Goal: Complete application form

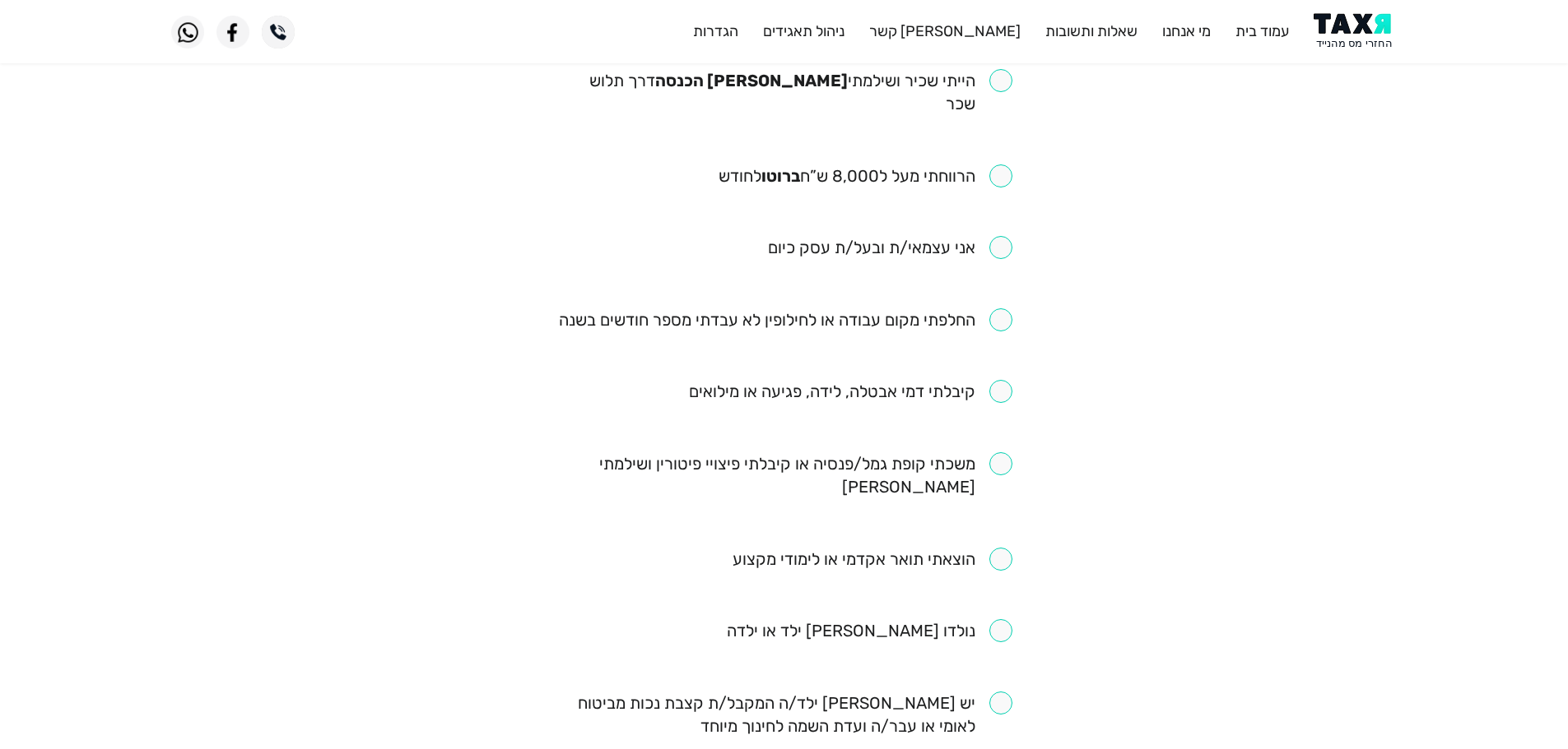
scroll to position [165, 0]
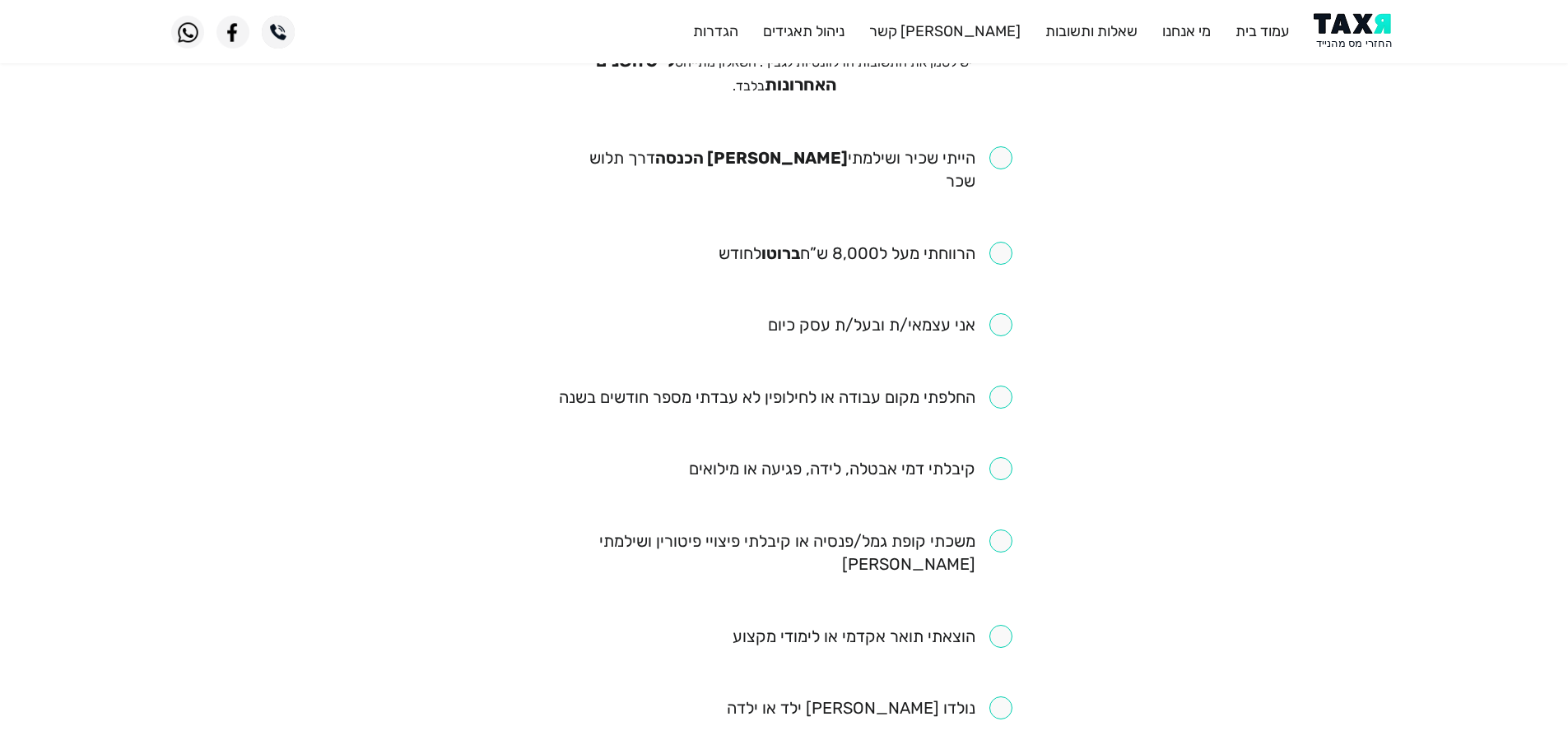
click at [1007, 148] on input "checkbox" at bounding box center [784, 170] width 456 height 46
checkbox input "true"
click at [998, 242] on input "checkbox" at bounding box center [865, 253] width 294 height 23
checkbox input "true"
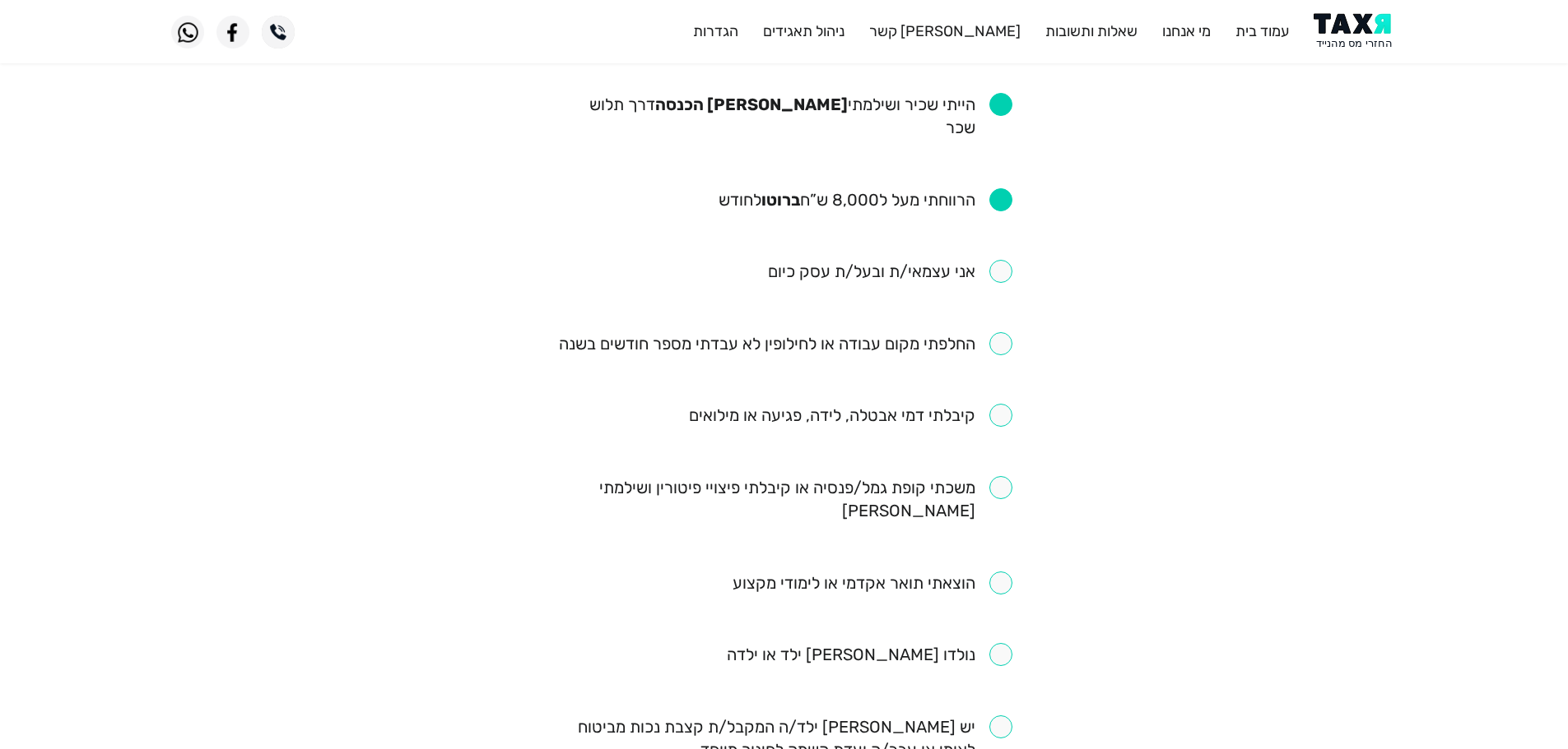
scroll to position [247, 0]
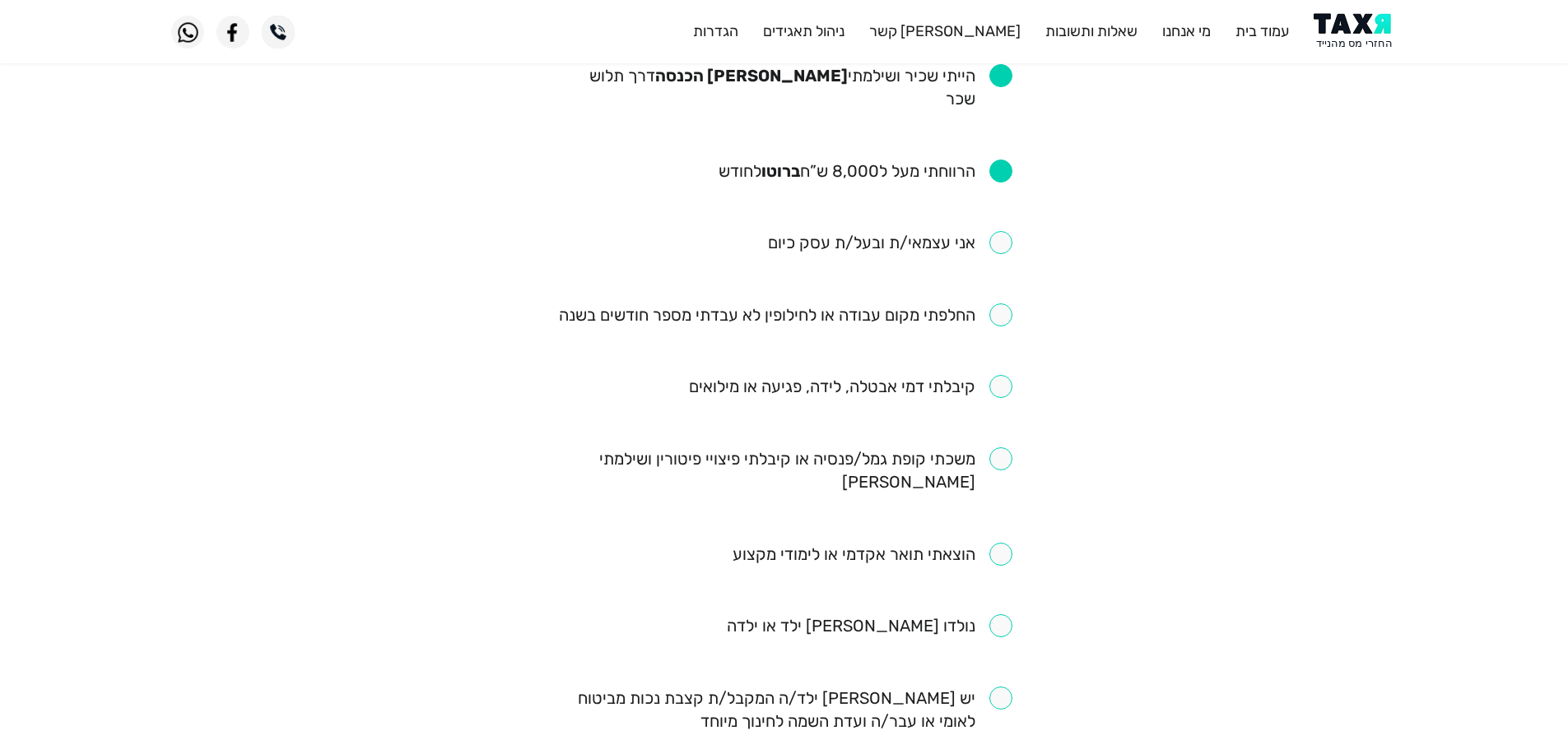
click at [1004, 304] on input "checkbox" at bounding box center [785, 315] width 454 height 23
checkbox input "true"
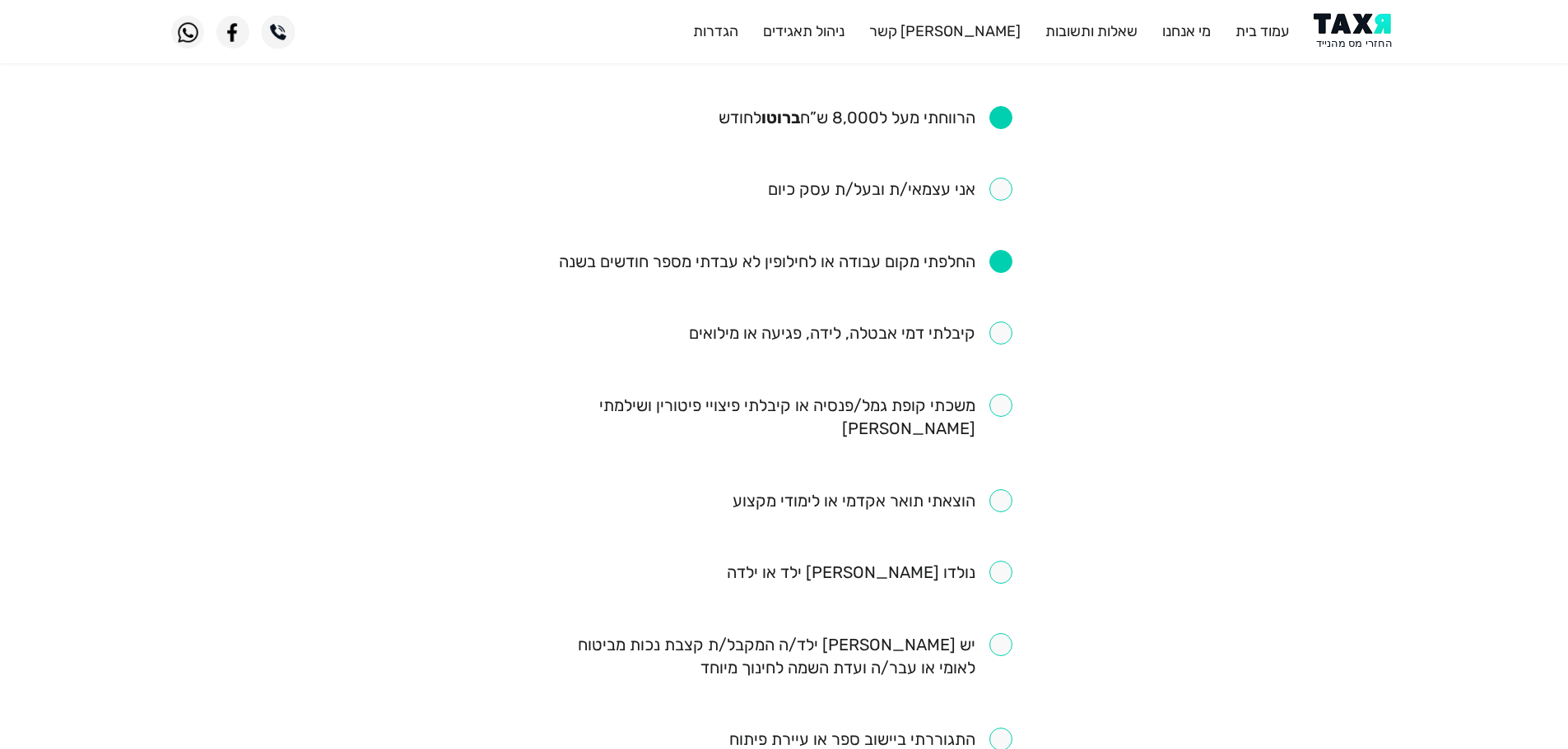
scroll to position [329, 0]
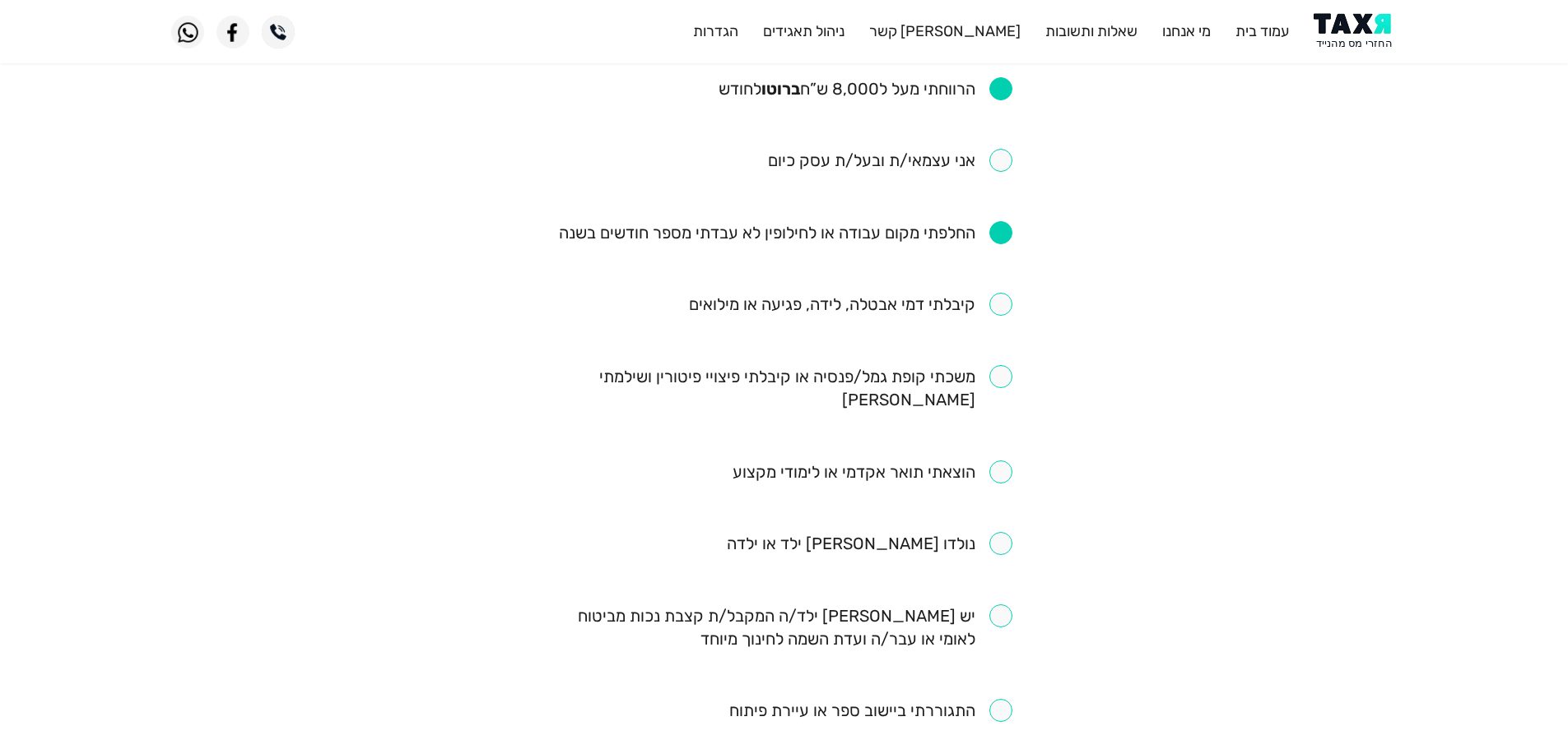
click at [1014, 281] on div "מילוי שאלון זכאות יש לסמן את התשובות הרלוונטיות לגביך. השאלון מתייחס ל-6 השנים …" at bounding box center [784, 535] width 480 height 1376
drag, startPoint x: 998, startPoint y: 280, endPoint x: 1007, endPoint y: 286, distance: 10.8
click at [999, 293] on input "checkbox" at bounding box center [850, 304] width 323 height 23
checkbox input "true"
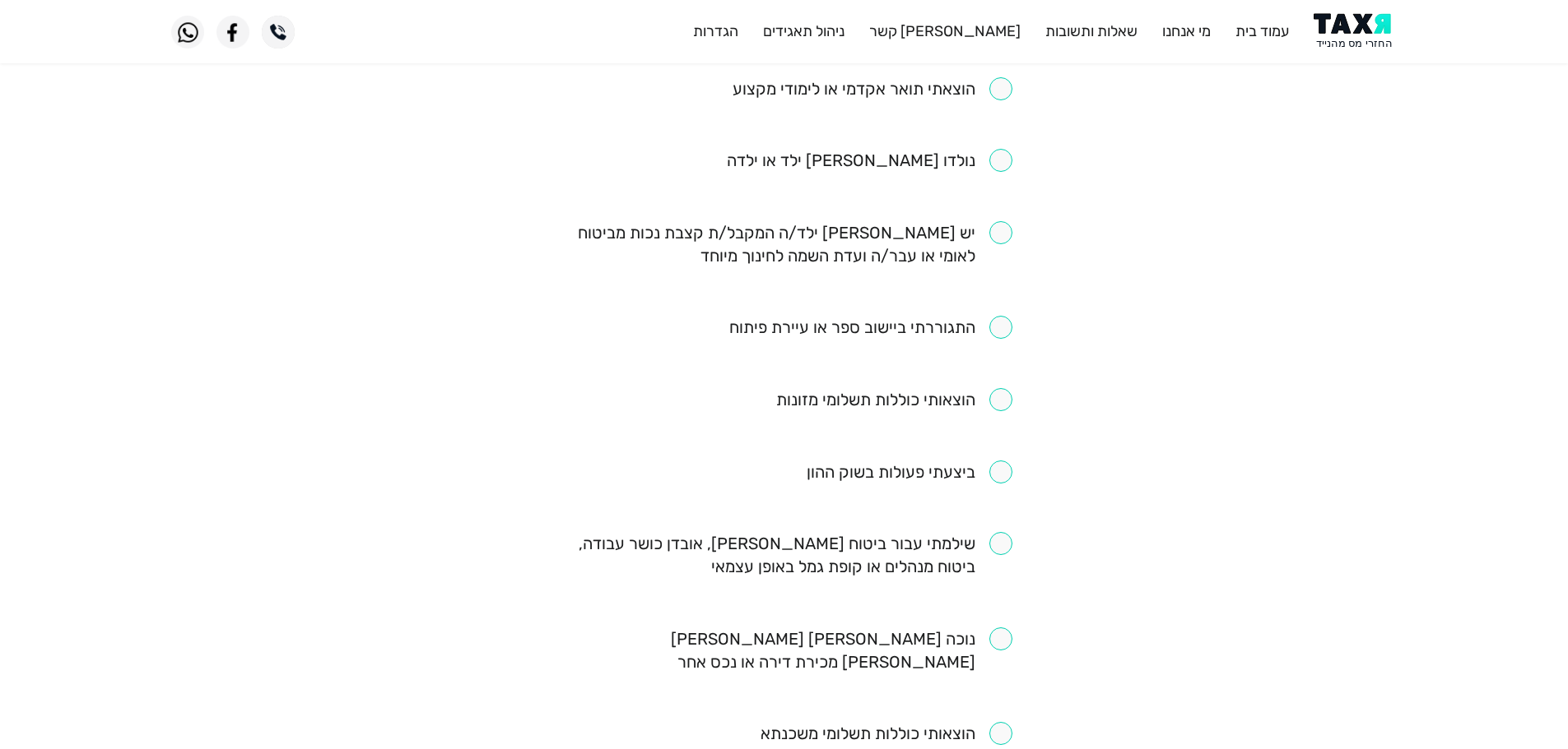
scroll to position [740, 0]
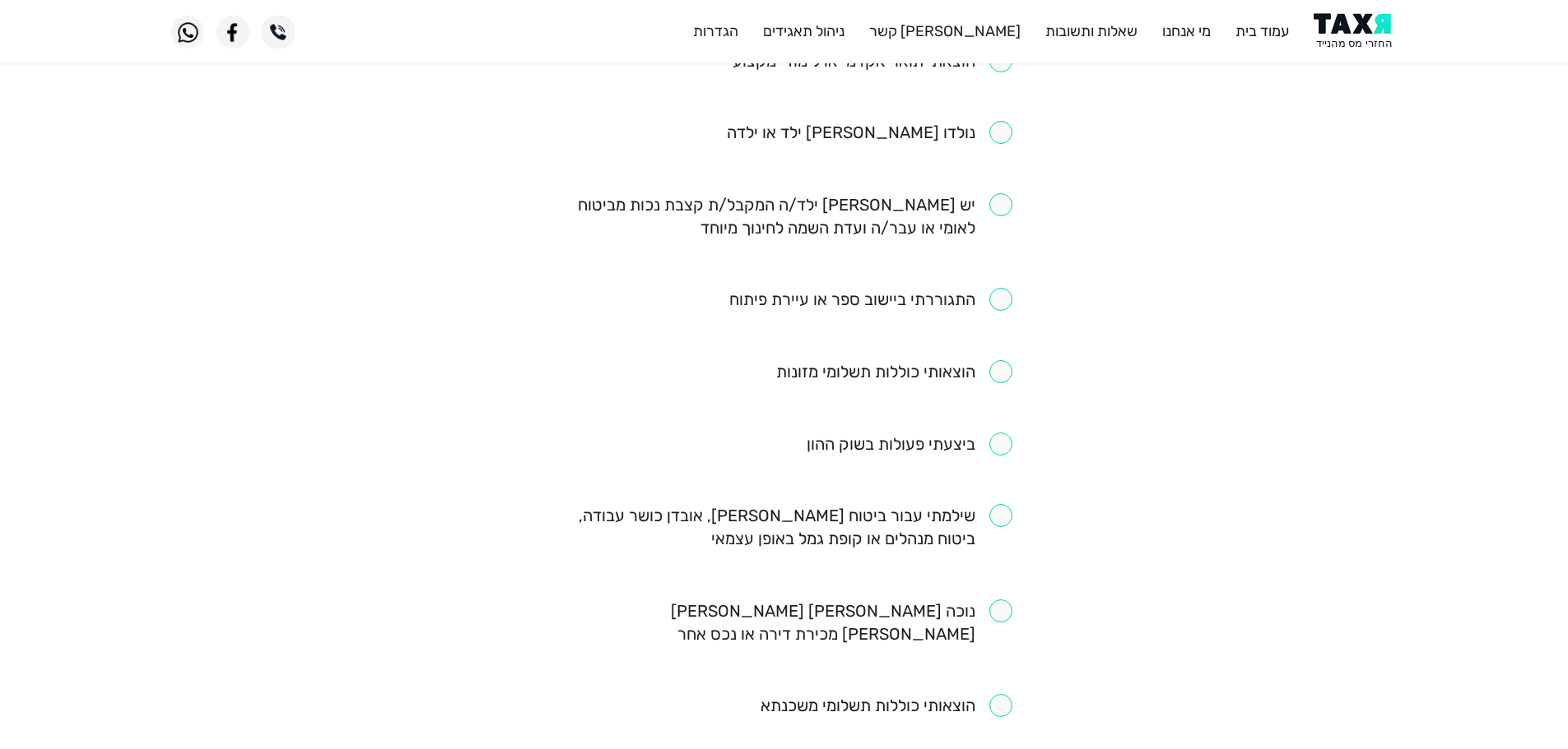
click at [981, 504] on input "checkbox" at bounding box center [784, 527] width 456 height 46
checkbox input "true"
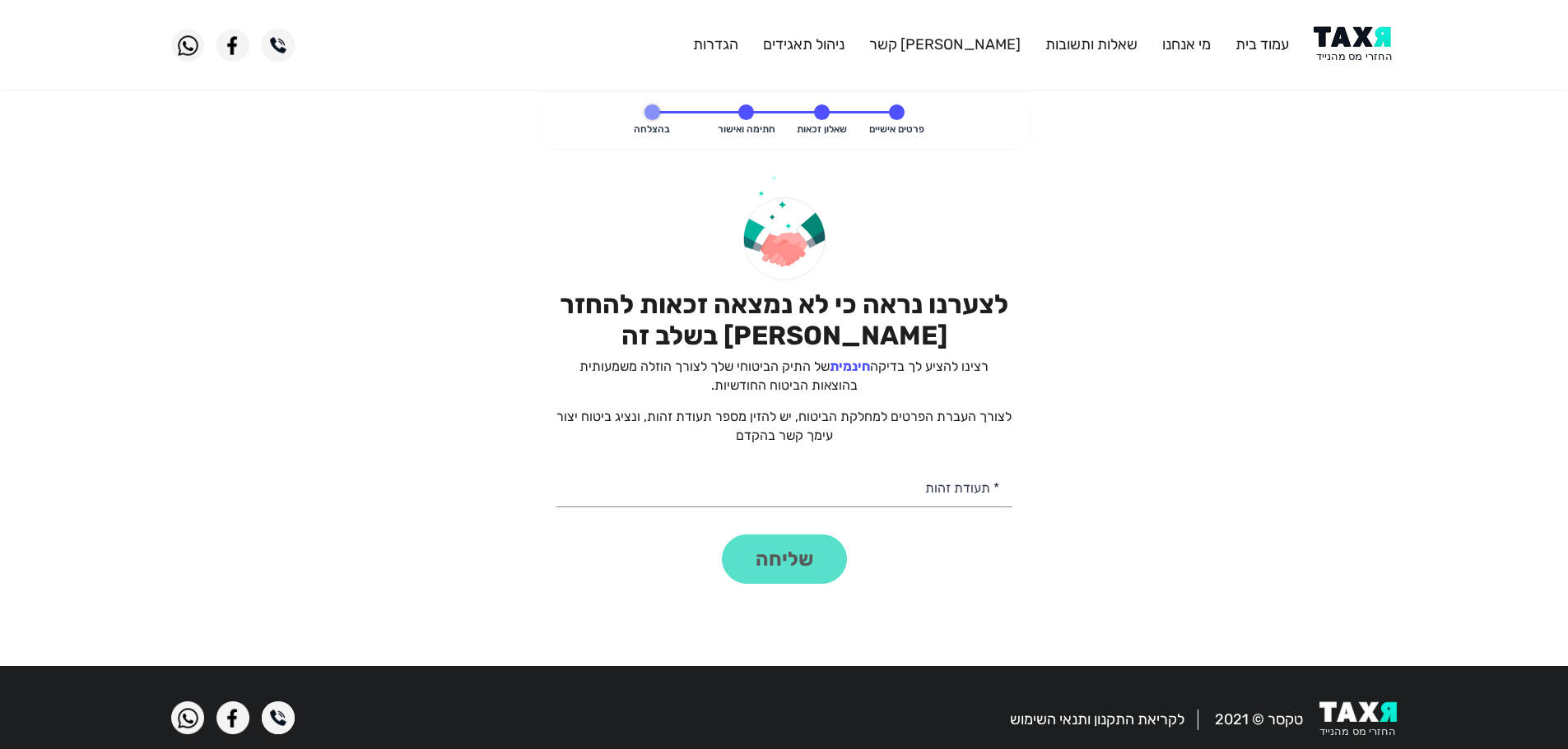
click at [1336, 36] on img at bounding box center [1354, 45] width 83 height 37
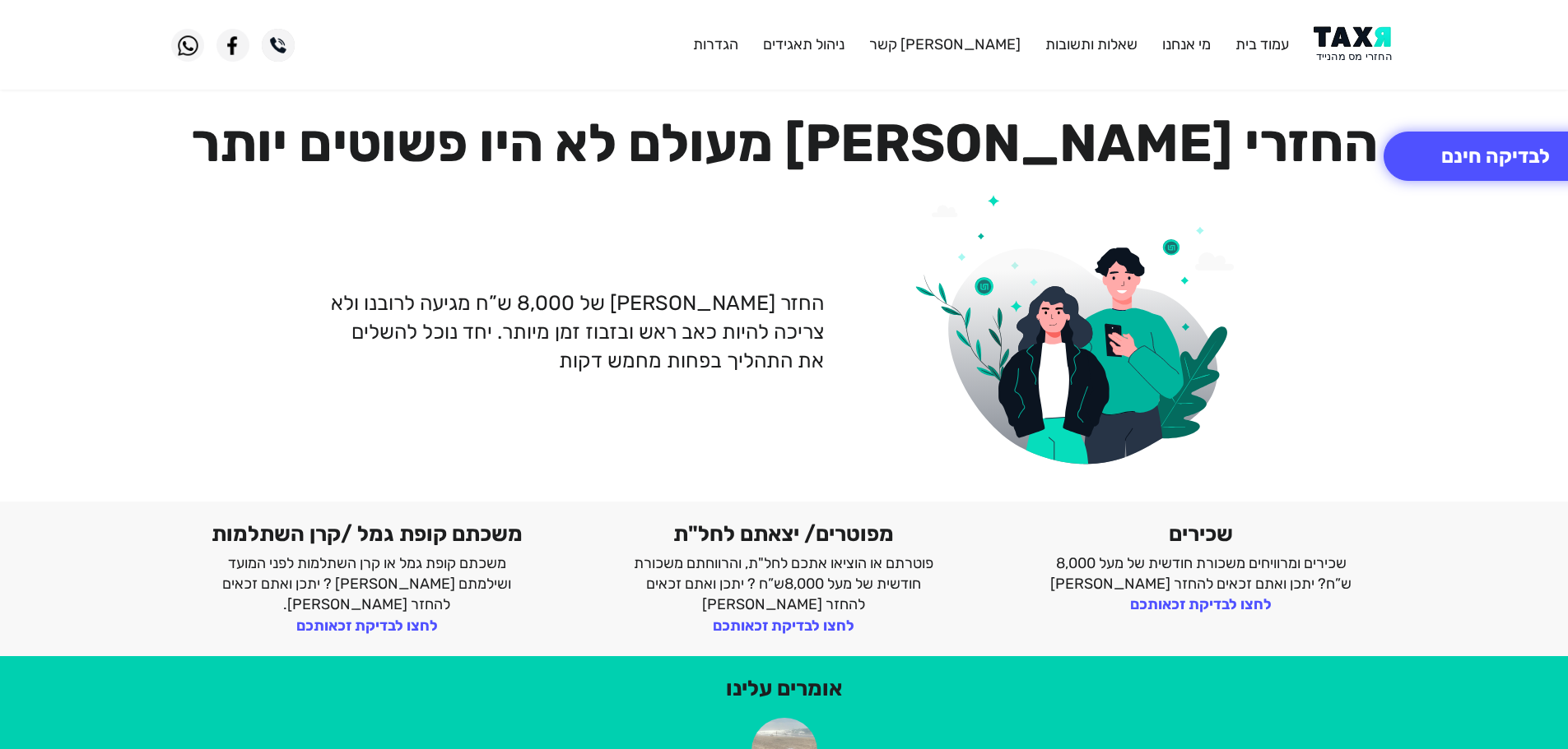
drag, startPoint x: 1343, startPoint y: 30, endPoint x: 1331, endPoint y: 5, distance: 27.7
click at [1344, 33] on img at bounding box center [1354, 45] width 83 height 37
click at [1341, 27] on img at bounding box center [1354, 45] width 83 height 37
click at [1375, 54] on img at bounding box center [1354, 45] width 83 height 37
click at [1495, 159] on button "לבדיקה חינם" at bounding box center [1495, 156] width 224 height 50
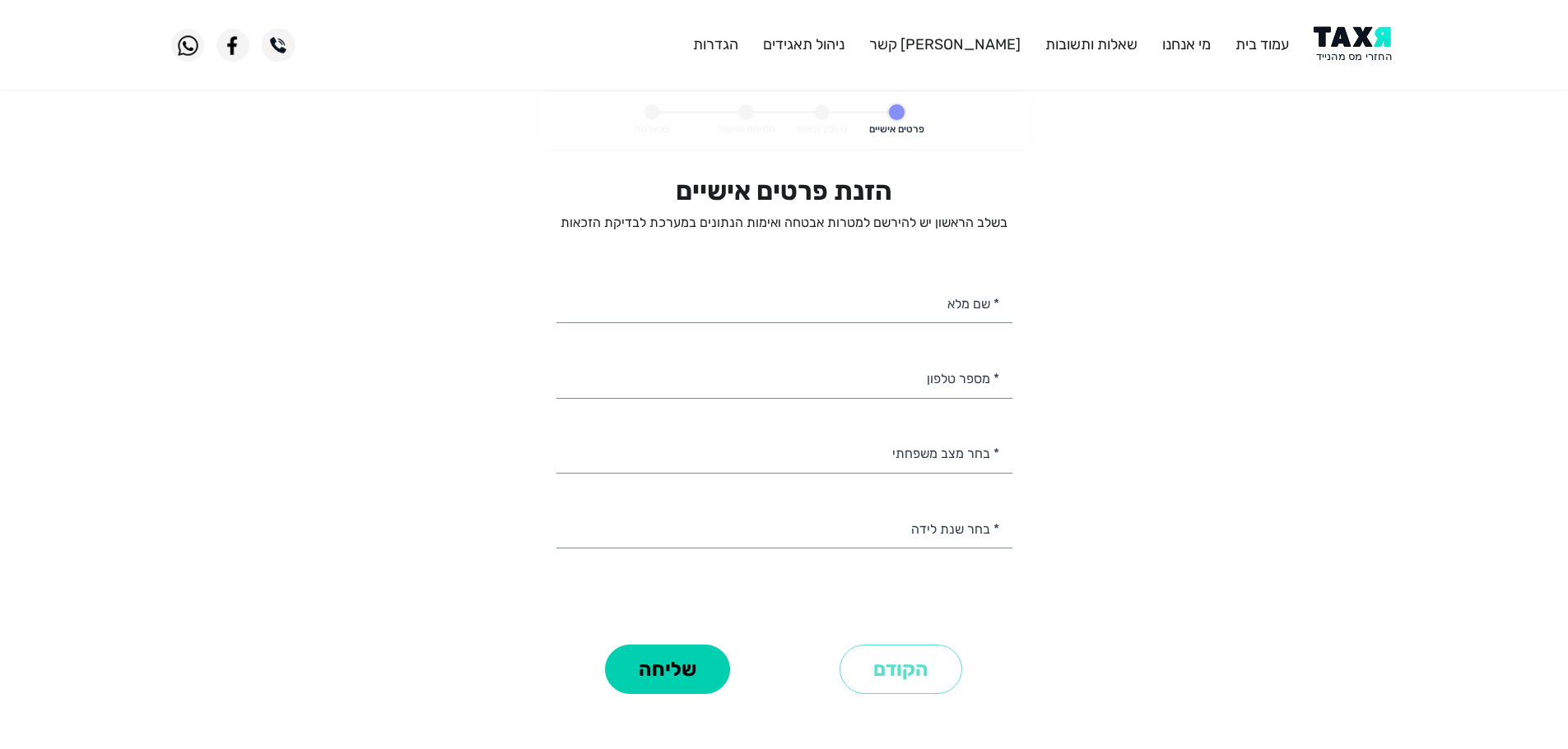
select select
click at [934, 389] on input "* מספר טלפון" at bounding box center [784, 377] width 456 height 42
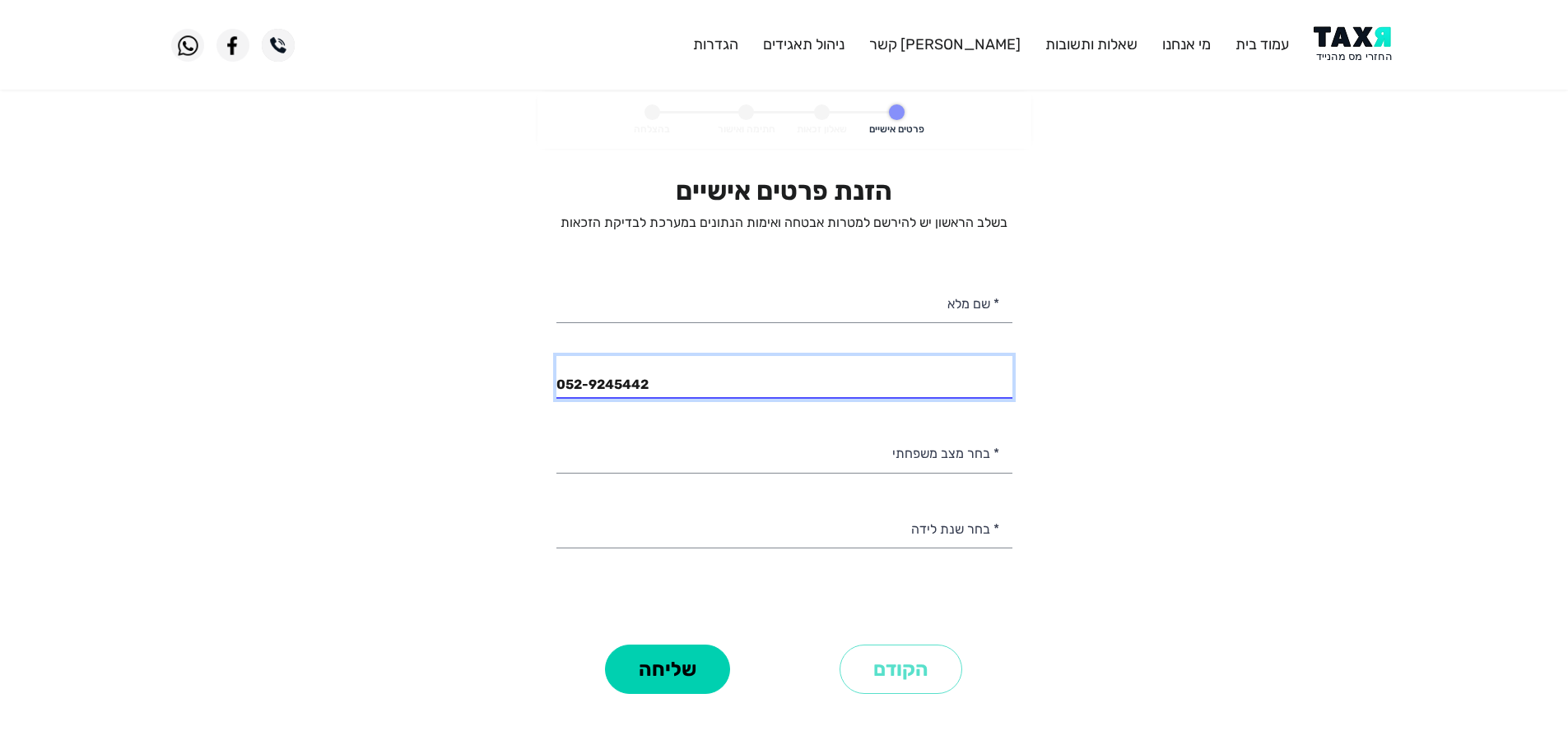
type input "052-9245442"
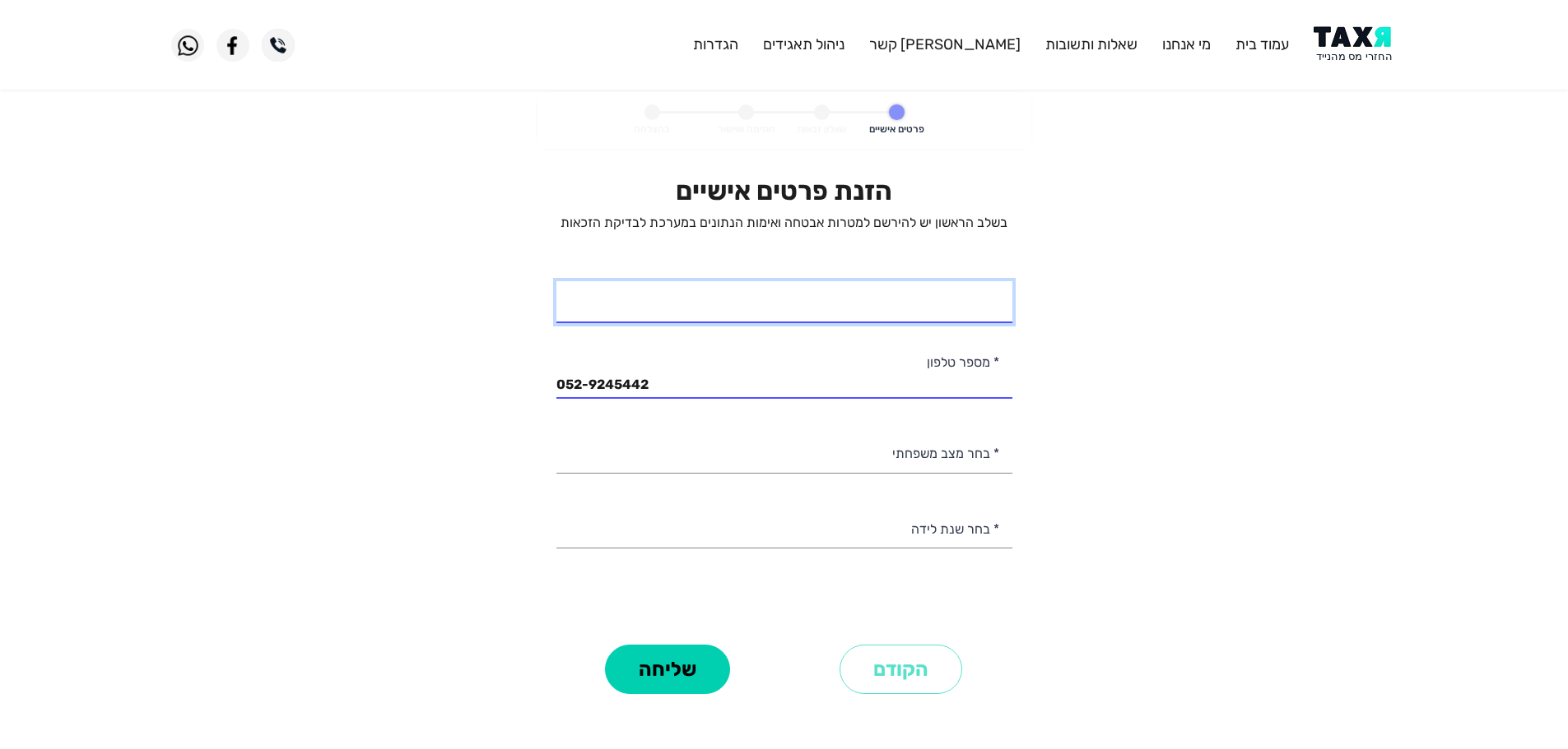
click at [971, 301] on input "* שם מלא" at bounding box center [784, 302] width 456 height 42
type input "[PERSON_NAME]"
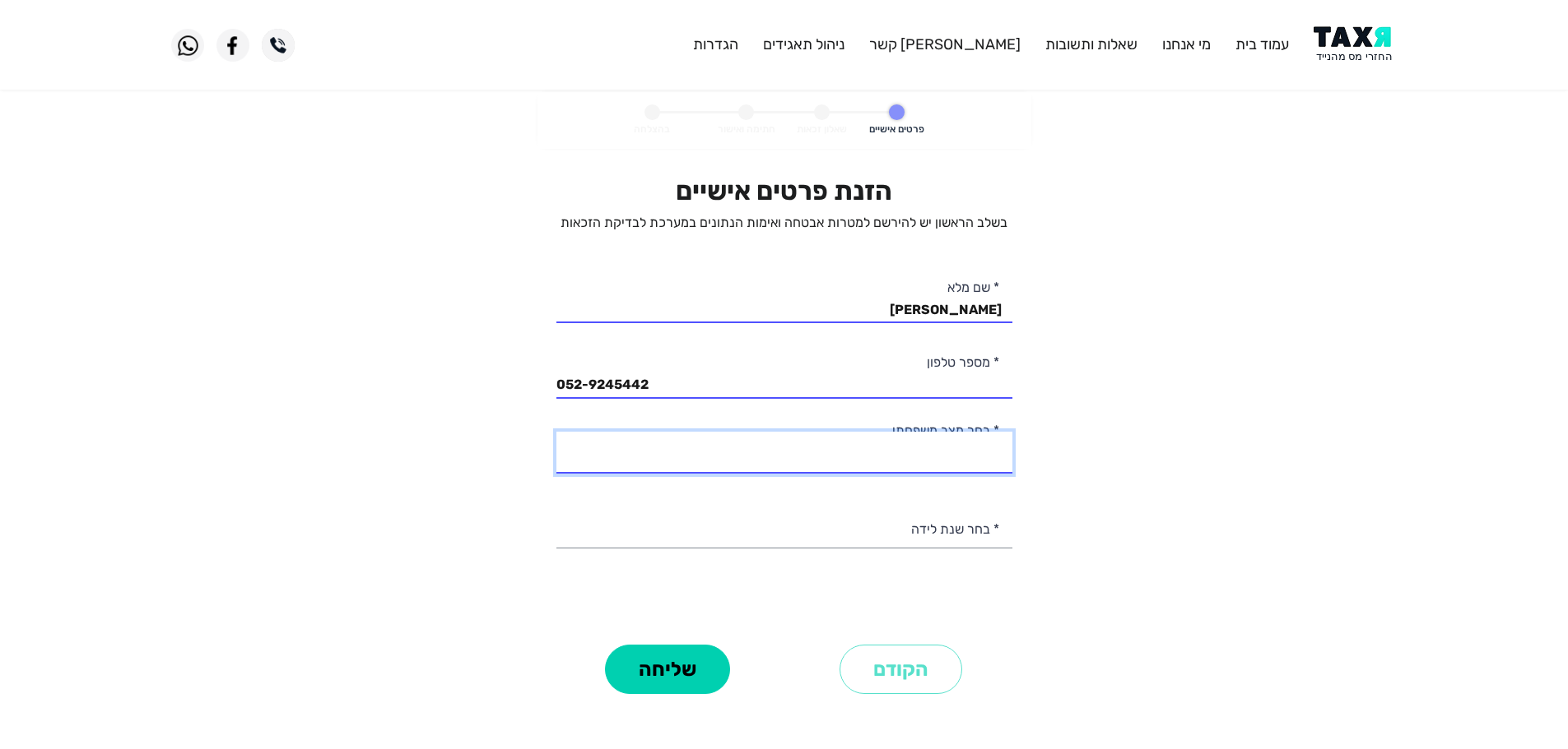
click at [930, 457] on select "רווק/ה נשוי/[PERSON_NAME]/ה אלמן/נה" at bounding box center [784, 453] width 456 height 42
select select "2: Married"
click at [557, 432] on select "רווק/ה נשוי/[PERSON_NAME]/ה אלמן/נה" at bounding box center [784, 453] width 456 height 42
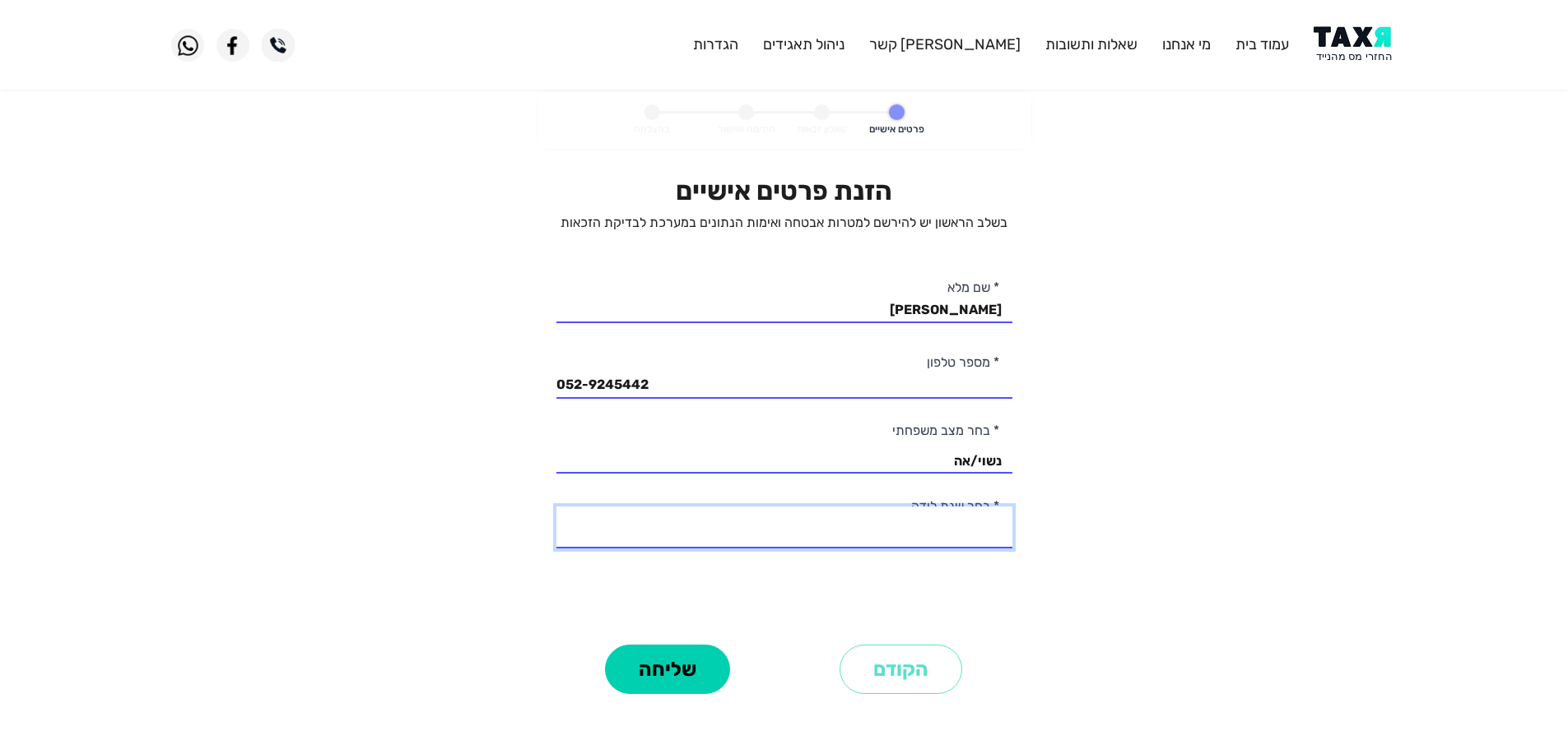
click at [974, 534] on select "2003 2002 2001 2000 1999 1998 1997 1996 1995 1994 1993 1992 1991 1990 1989 1988…" at bounding box center [784, 528] width 456 height 42
select select "27: 1977"
click at [557, 507] on select "2003 2002 2001 2000 1999 1998 1997 1996 1995 1994 1993 1992 1991 1990 1989 1988…" at bounding box center [784, 528] width 456 height 42
click at [676, 665] on button "שליחה" at bounding box center [667, 670] width 125 height 50
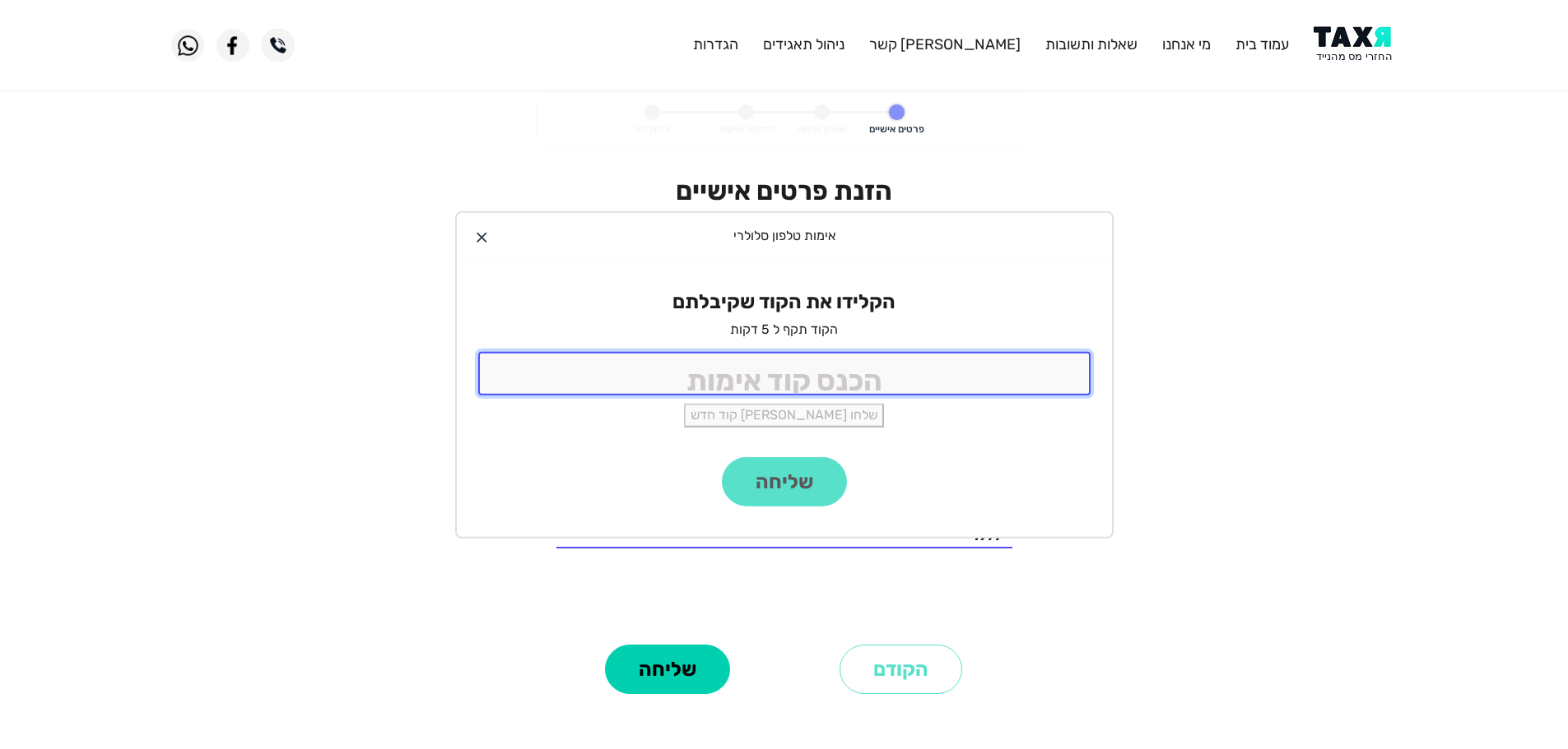
click at [808, 364] on input "tel" at bounding box center [784, 374] width 612 height 44
type input "9988"
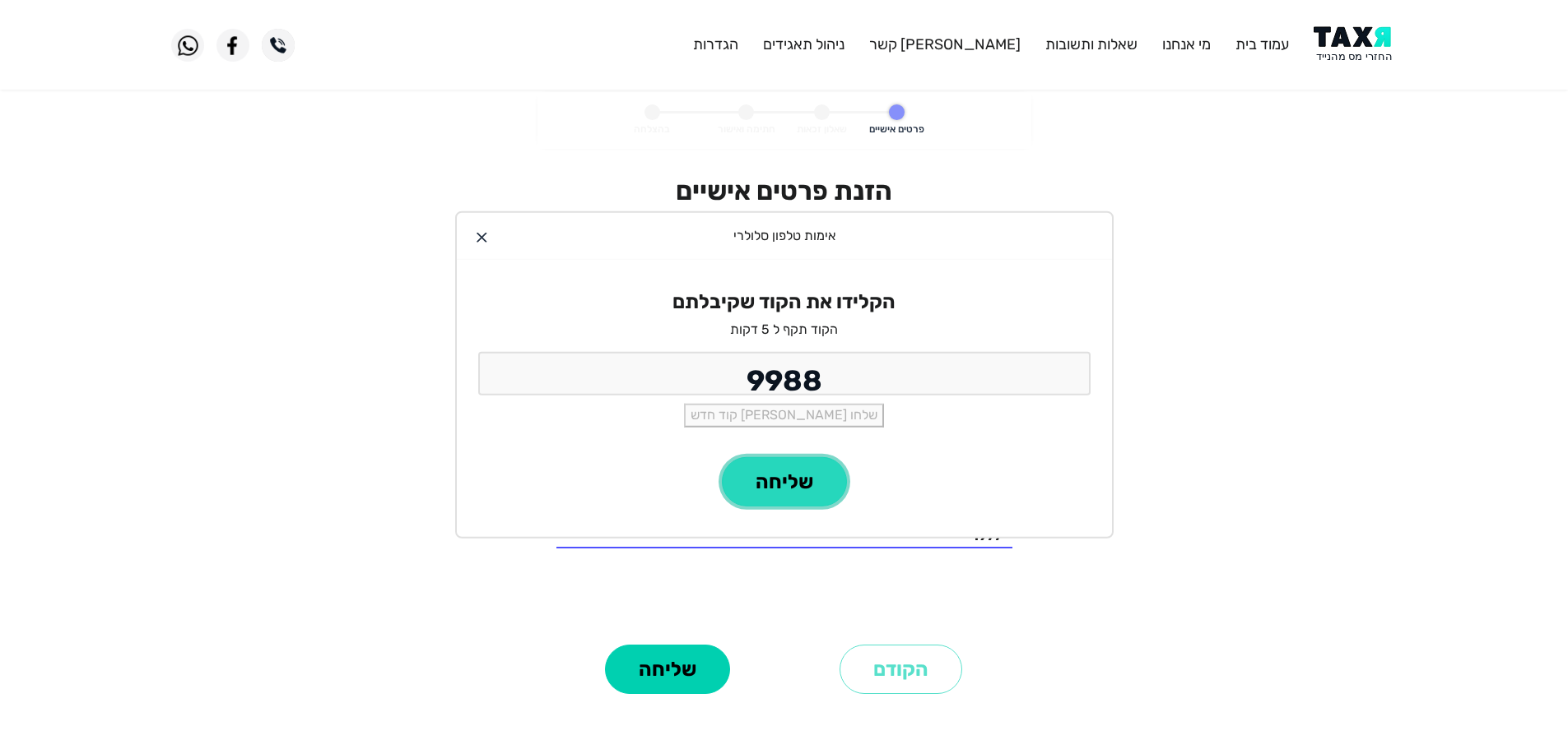
click at [797, 474] on button "שליחה" at bounding box center [784, 482] width 125 height 50
